Goal: Transaction & Acquisition: Purchase product/service

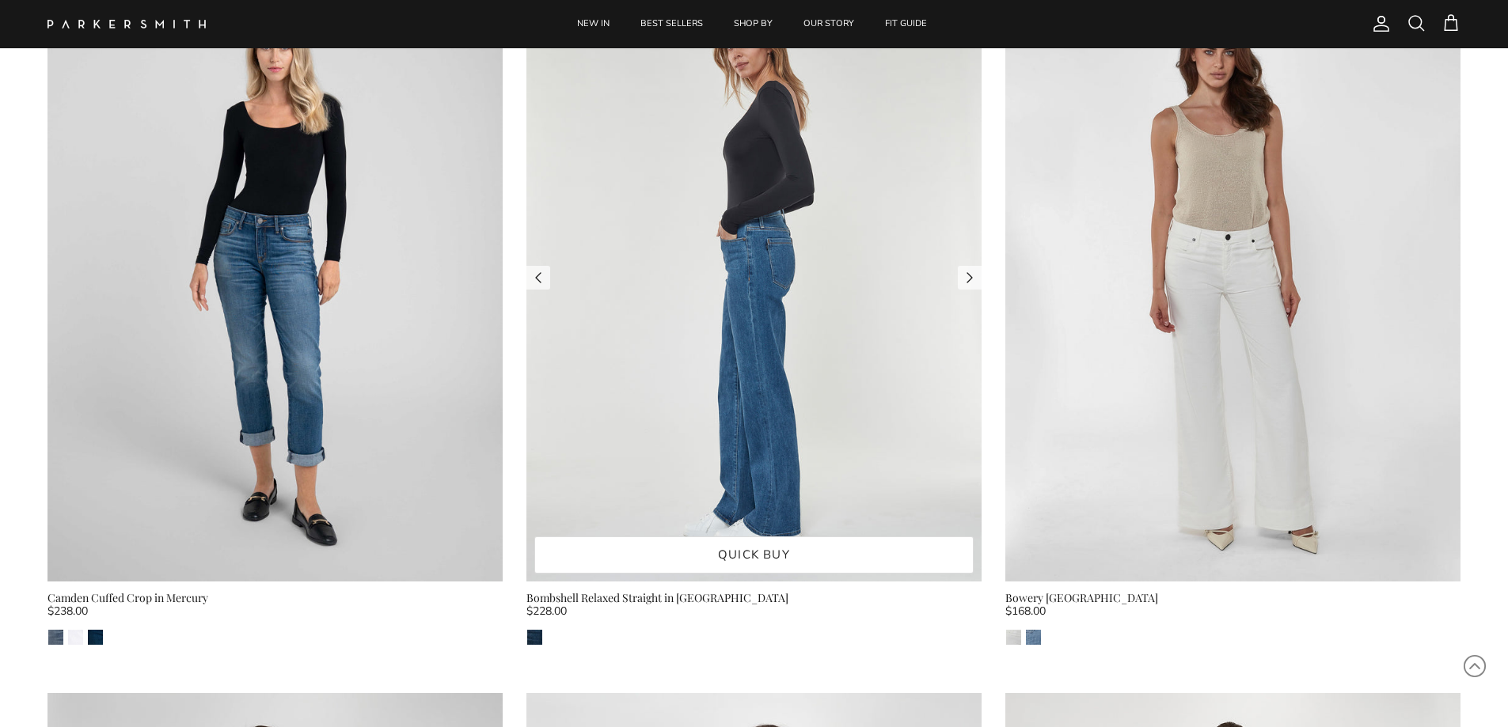
scroll to position [2374, 0]
click at [854, 383] on img at bounding box center [753, 276] width 455 height 607
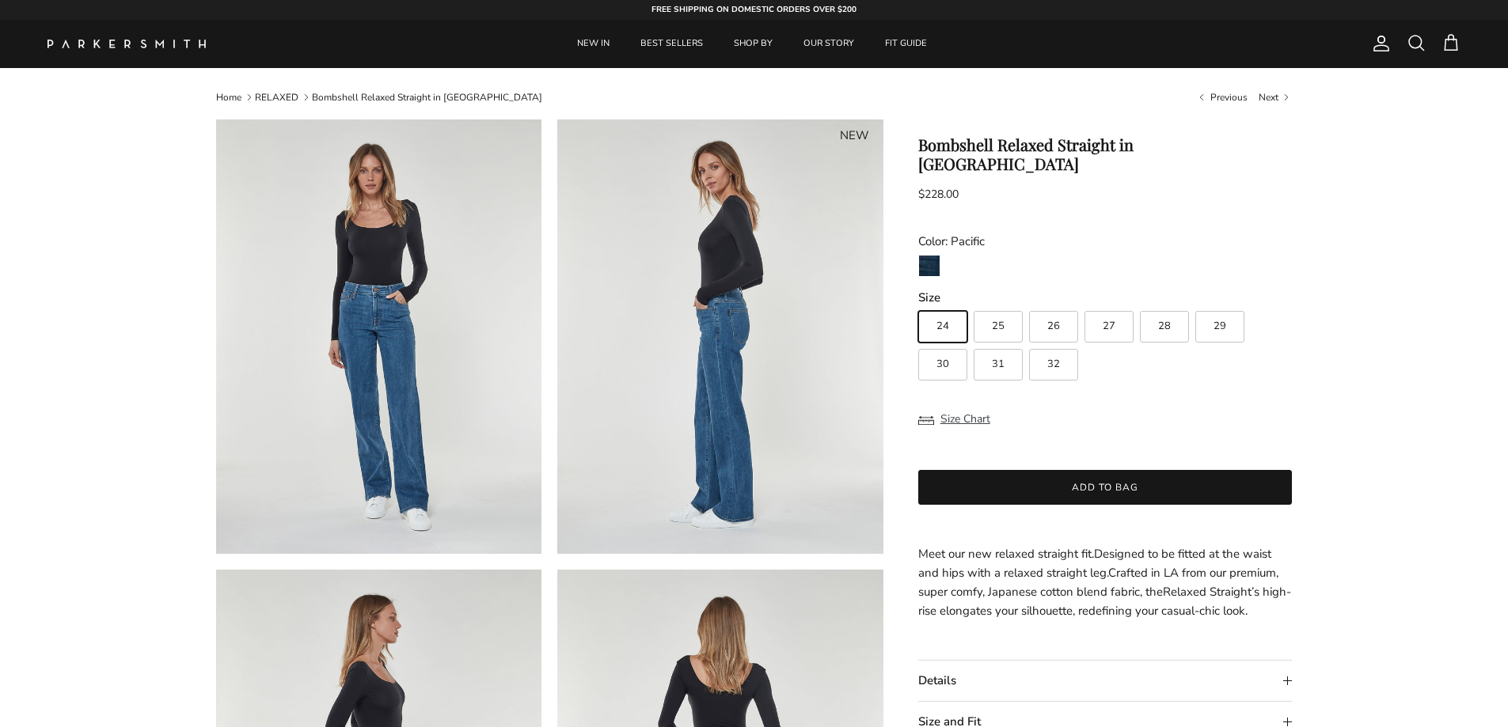
click at [1219, 321] on span "29" at bounding box center [1219, 326] width 13 height 10
click at [918, 305] on input "29" at bounding box center [917, 304] width 1 height 1
radio input "true"
